Goal: Task Accomplishment & Management: Manage account settings

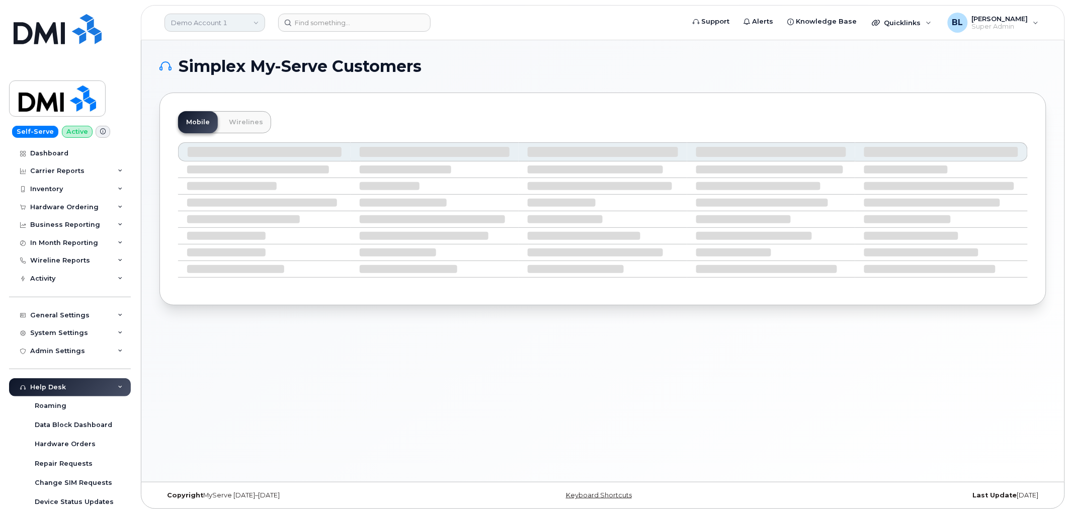
click at [230, 21] on link "Demo Account 1" at bounding box center [215, 23] width 101 height 18
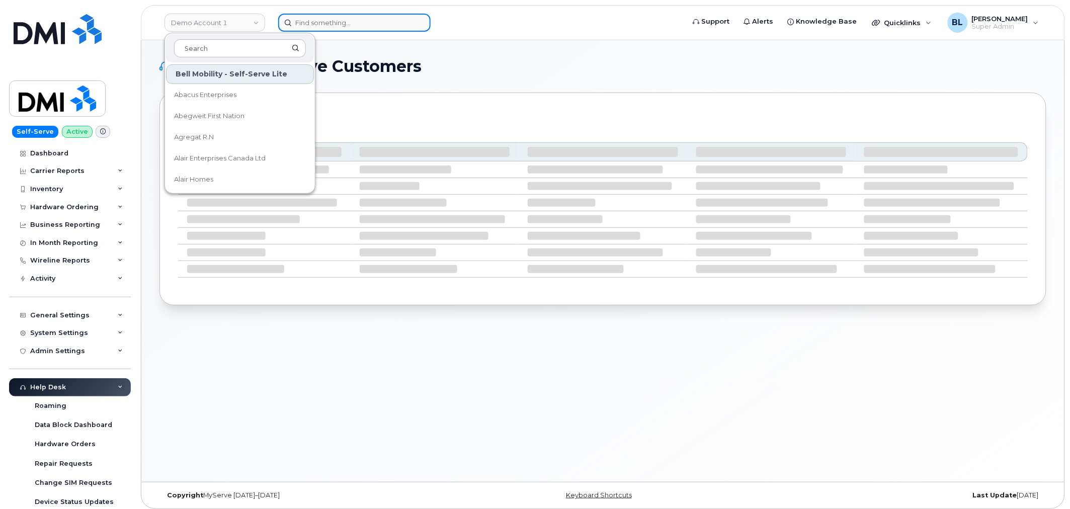
click at [298, 19] on input at bounding box center [354, 23] width 152 height 18
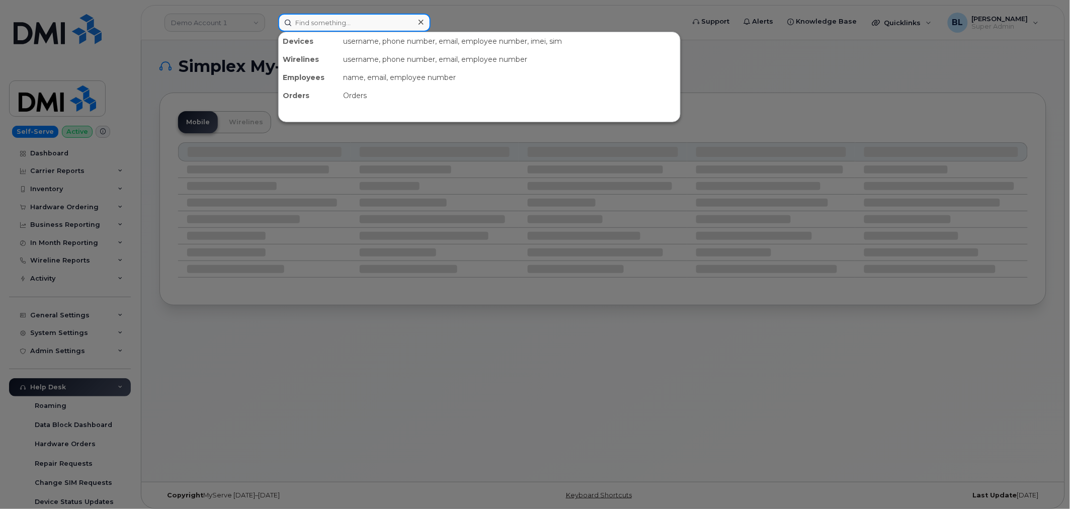
paste input "2898348715"
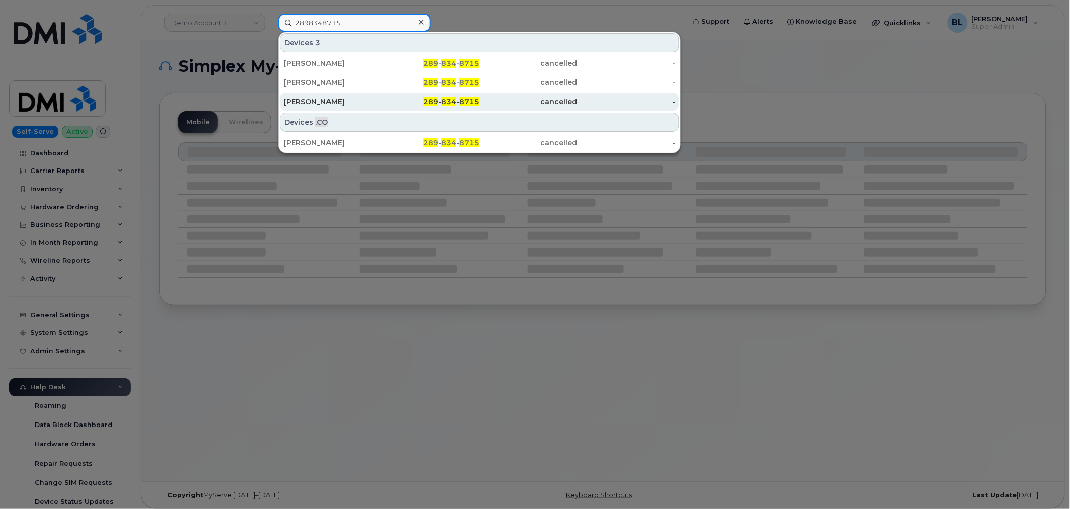
type input "2898348715"
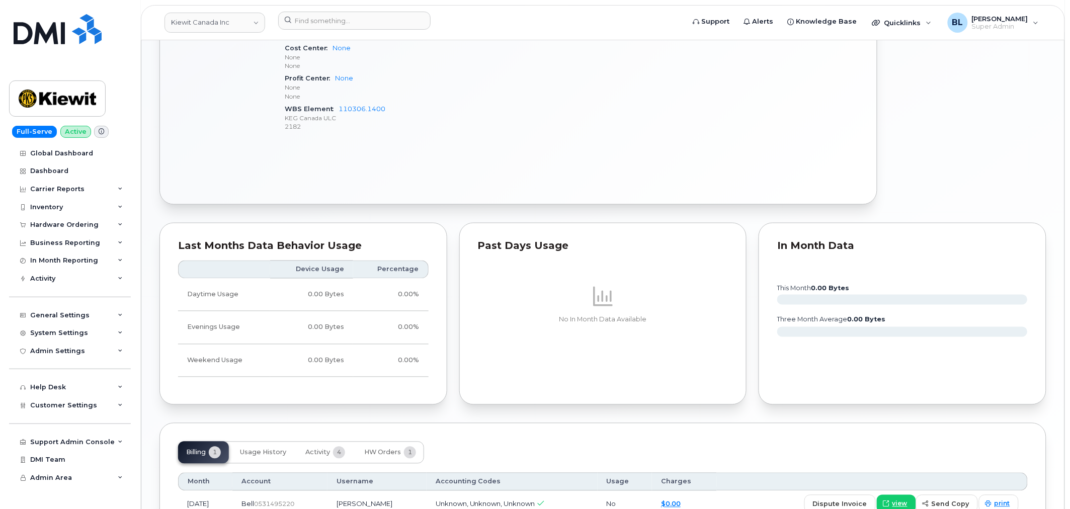
scroll to position [587, 0]
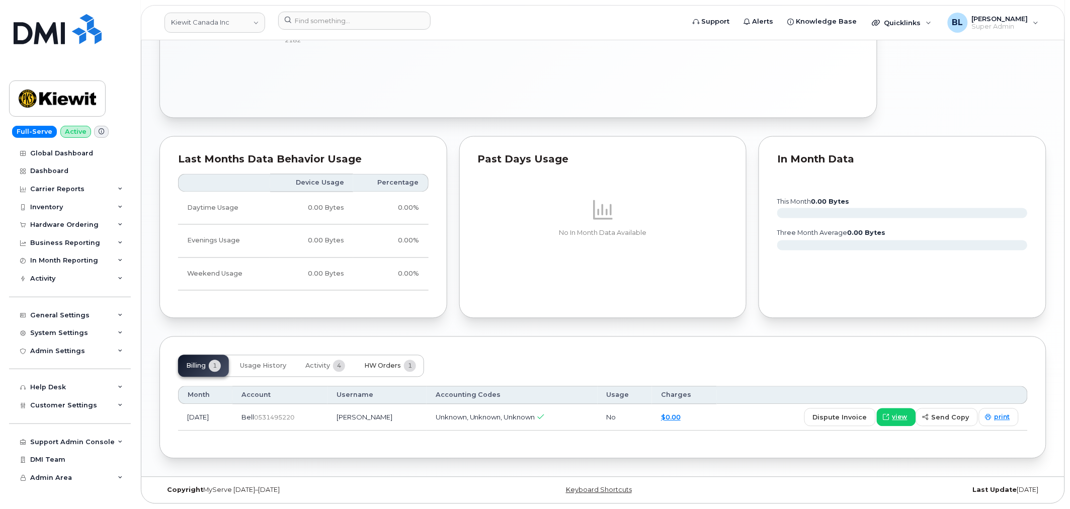
click at [383, 371] on button "HW Orders 1" at bounding box center [390, 366] width 68 height 22
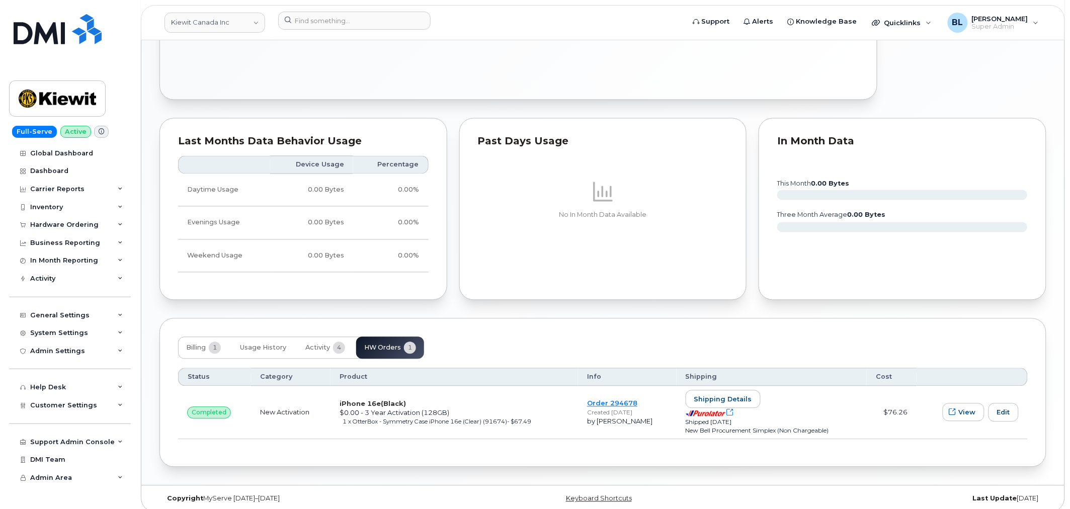
scroll to position [614, 0]
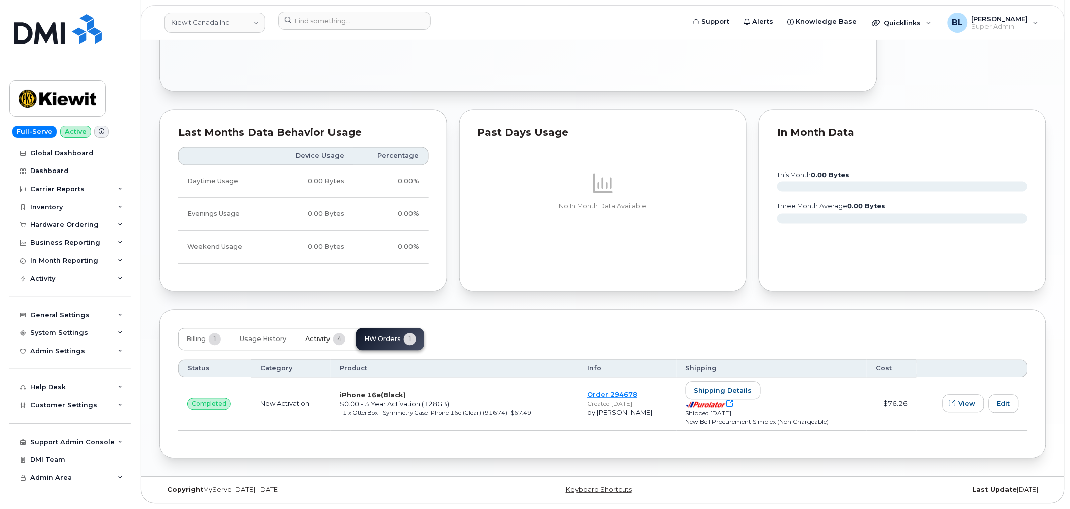
click at [343, 341] on span "4" at bounding box center [339, 340] width 12 height 12
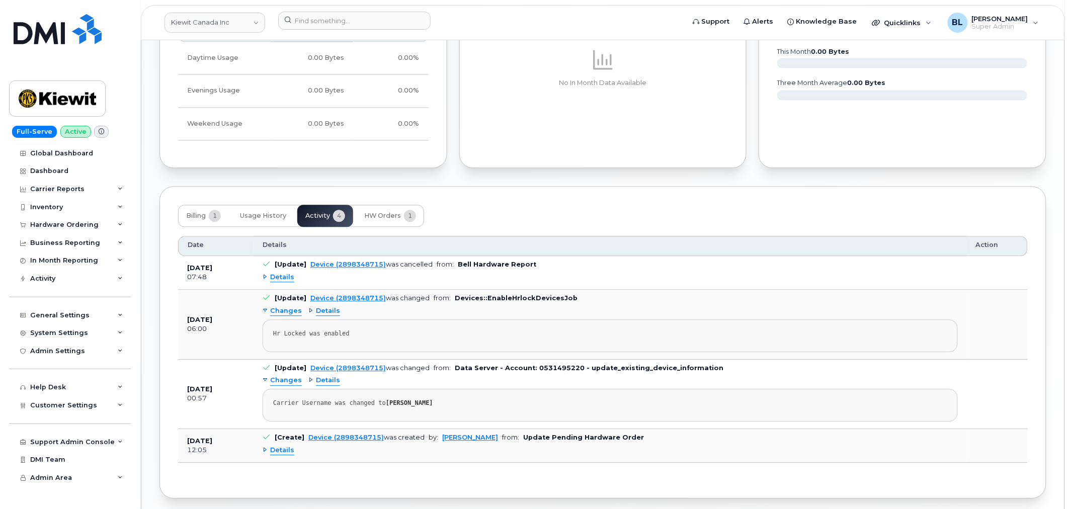
scroll to position [778, 0]
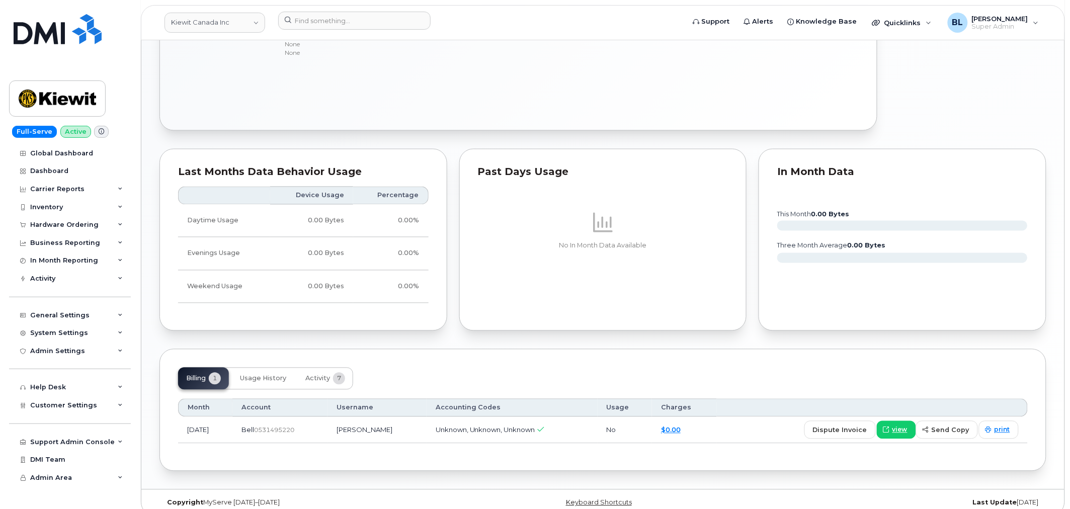
scroll to position [587, 0]
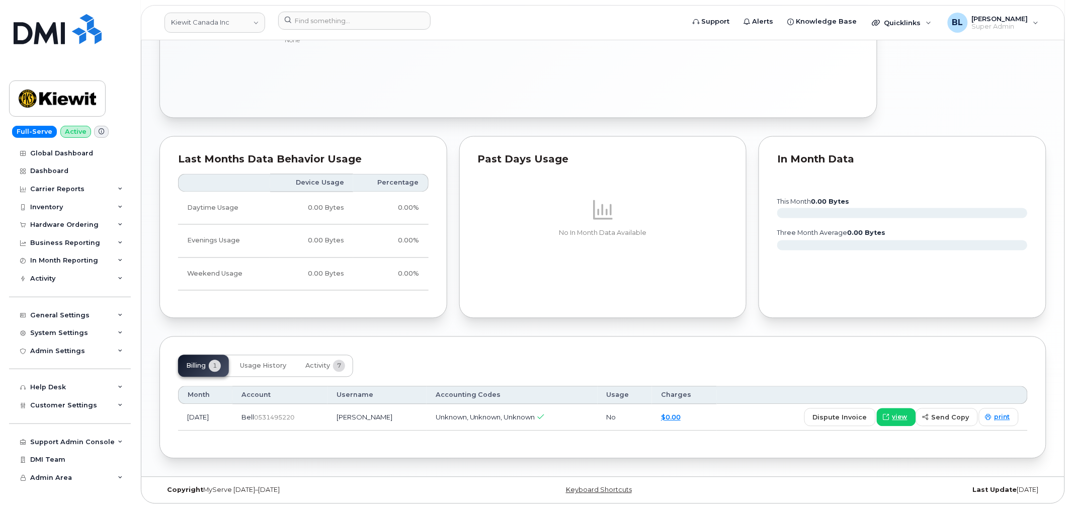
click at [296, 362] on div "Billing 1 Usage History Activity 7" at bounding box center [265, 366] width 175 height 22
click at [319, 366] on span "Activity" at bounding box center [317, 366] width 25 height 8
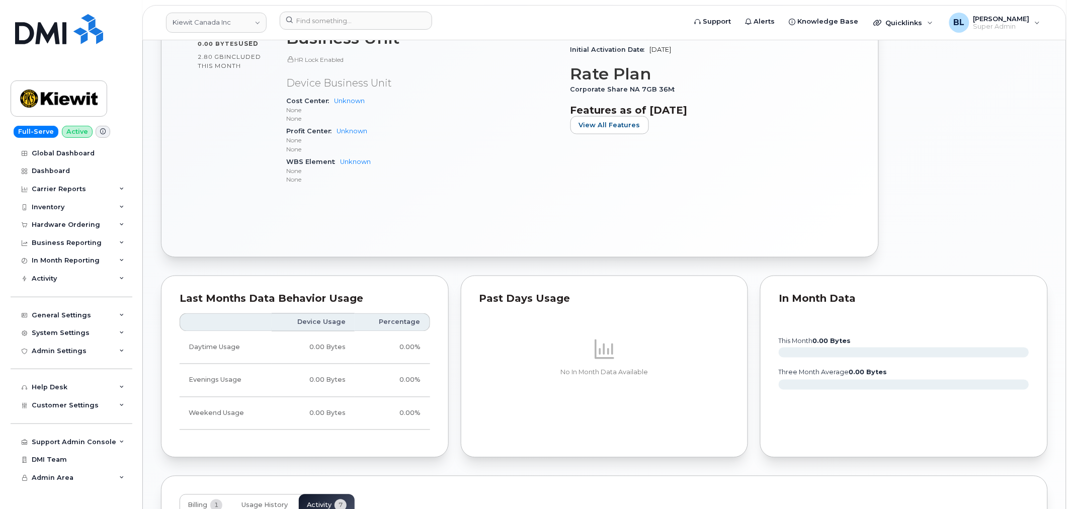
scroll to position [149, 0]
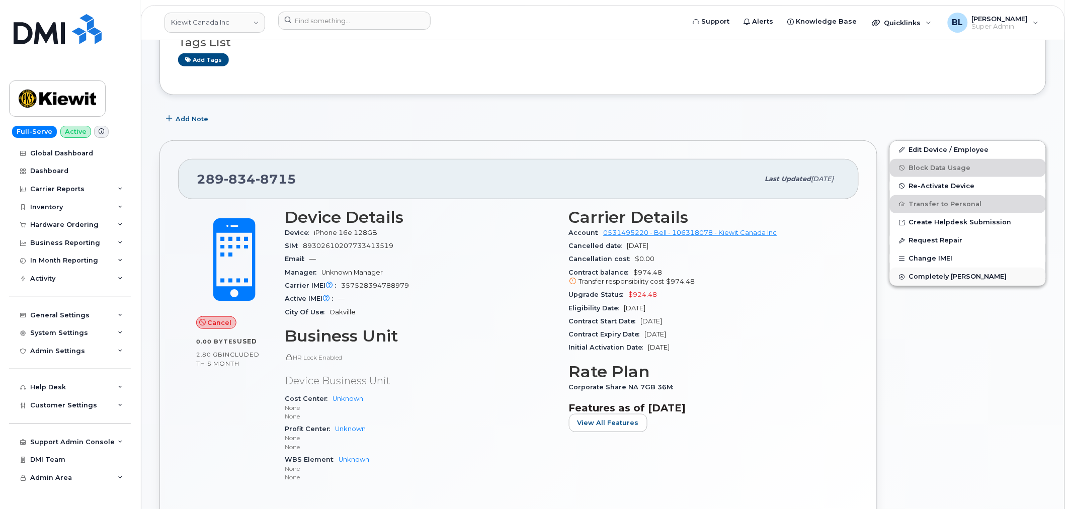
click at [933, 281] on span "Completely Delete Device" at bounding box center [958, 277] width 98 height 8
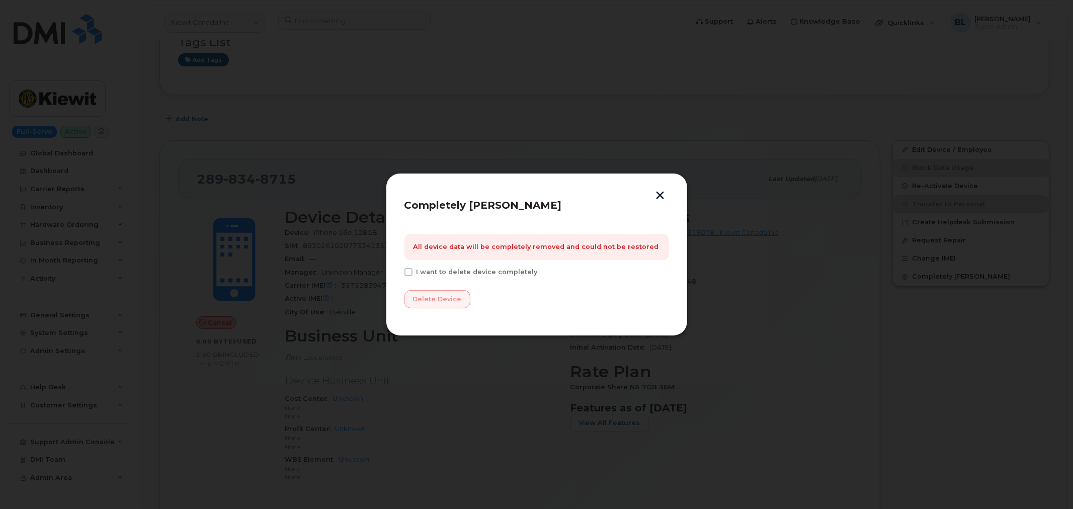
click at [485, 278] on div "I want to delete device completely" at bounding box center [537, 274] width 265 height 13
click at [493, 274] on span "I want to delete device completely" at bounding box center [477, 272] width 121 height 8
click at [398, 273] on input "I want to delete device completely" at bounding box center [395, 270] width 5 height 5
checkbox input "true"
click at [458, 299] on span "Delete device" at bounding box center [437, 299] width 49 height 10
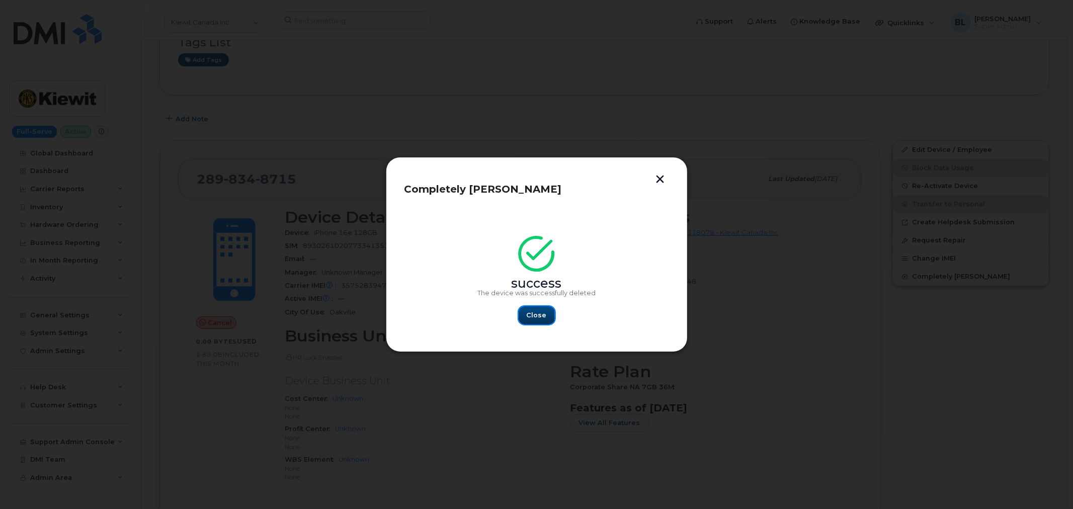
drag, startPoint x: 541, startPoint y: 309, endPoint x: 505, endPoint y: 242, distance: 76.8
click at [542, 309] on button "Close" at bounding box center [537, 315] width 36 height 18
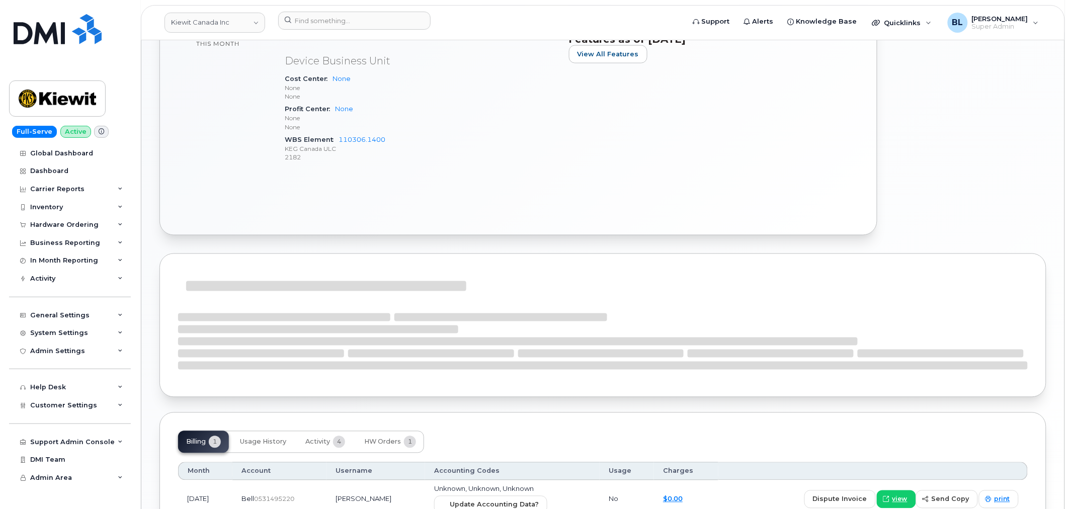
scroll to position [557, 0]
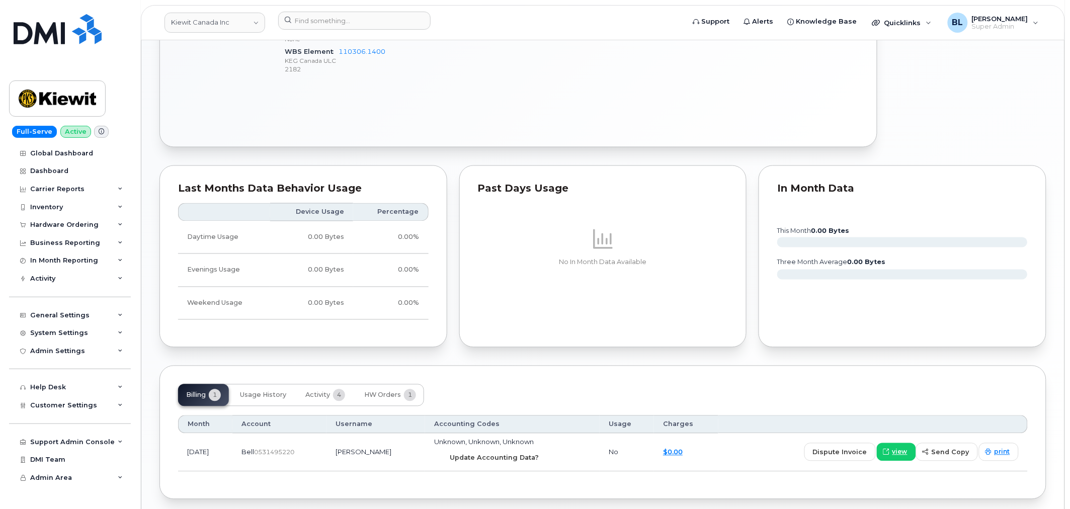
drag, startPoint x: 542, startPoint y: 462, endPoint x: 598, endPoint y: 49, distance: 416.9
click at [541, 462] on button "Update Accounting Data?" at bounding box center [490, 458] width 113 height 18
